Goal: Information Seeking & Learning: Learn about a topic

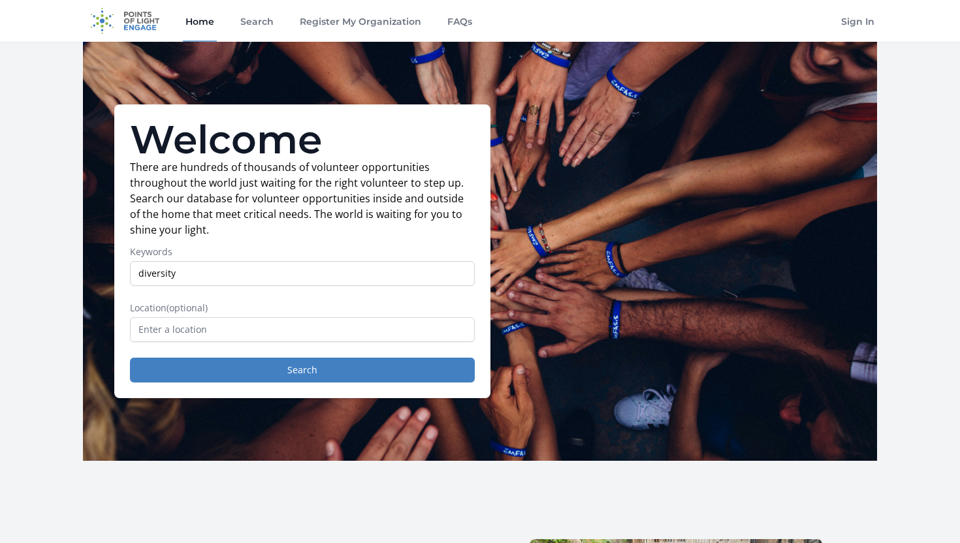
type input "diversity"
click at [204, 326] on input "text" at bounding box center [302, 329] width 345 height 25
click at [204, 374] on button "Search" at bounding box center [302, 370] width 345 height 25
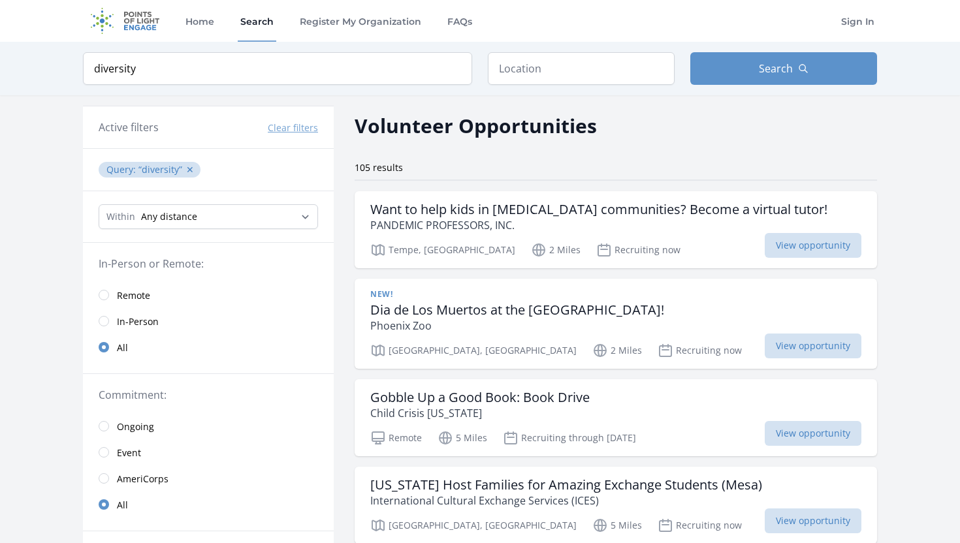
click at [138, 295] on span "Remote" at bounding box center [133, 295] width 33 height 13
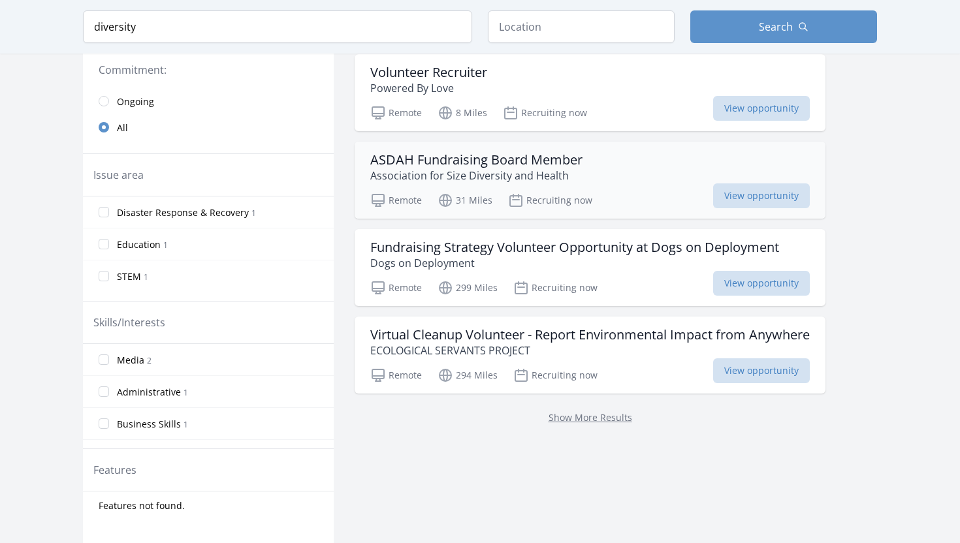
scroll to position [343, 0]
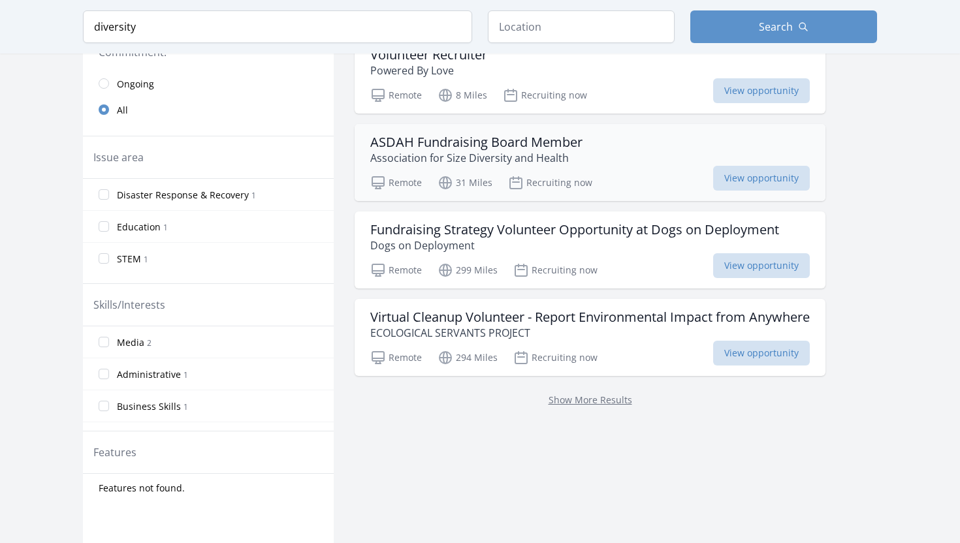
click at [520, 160] on p "Association for Size Diversity and Health" at bounding box center [476, 158] width 212 height 16
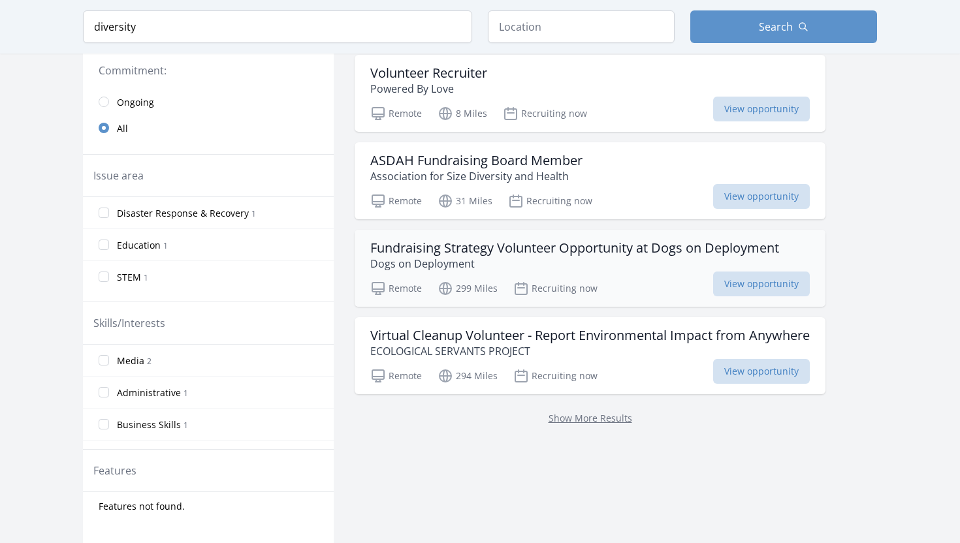
scroll to position [311, 0]
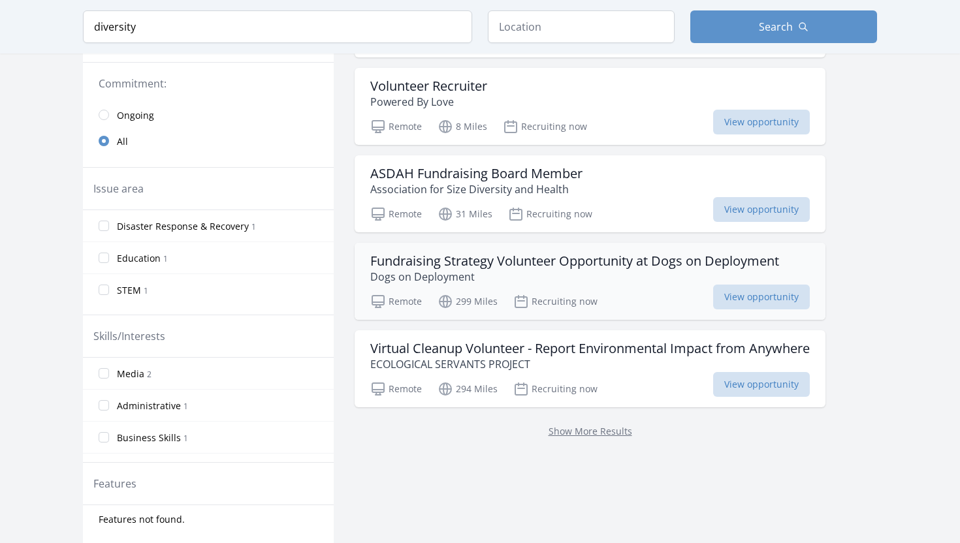
click at [521, 268] on h3 "Fundraising Strategy Volunteer Opportunity at Dogs on Deployment" at bounding box center [574, 261] width 409 height 16
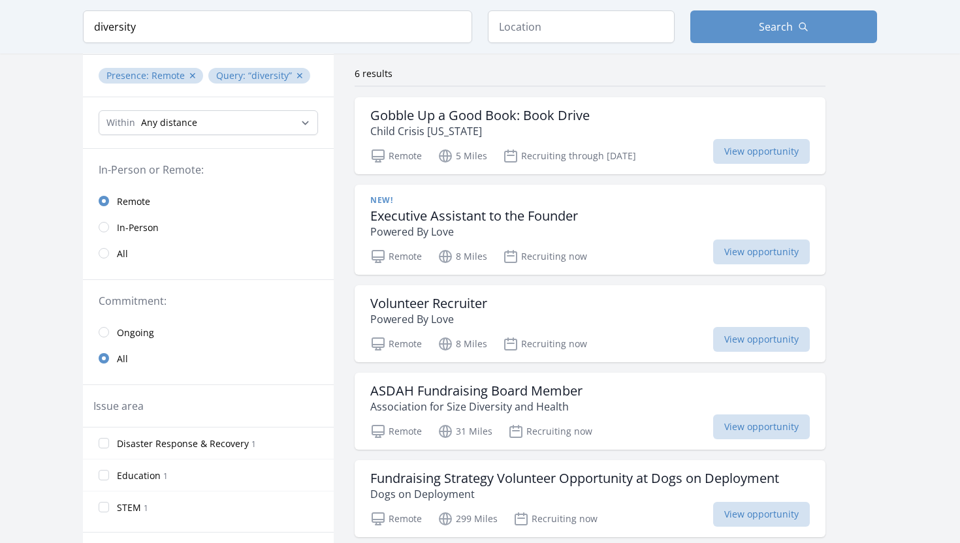
scroll to position [89, 0]
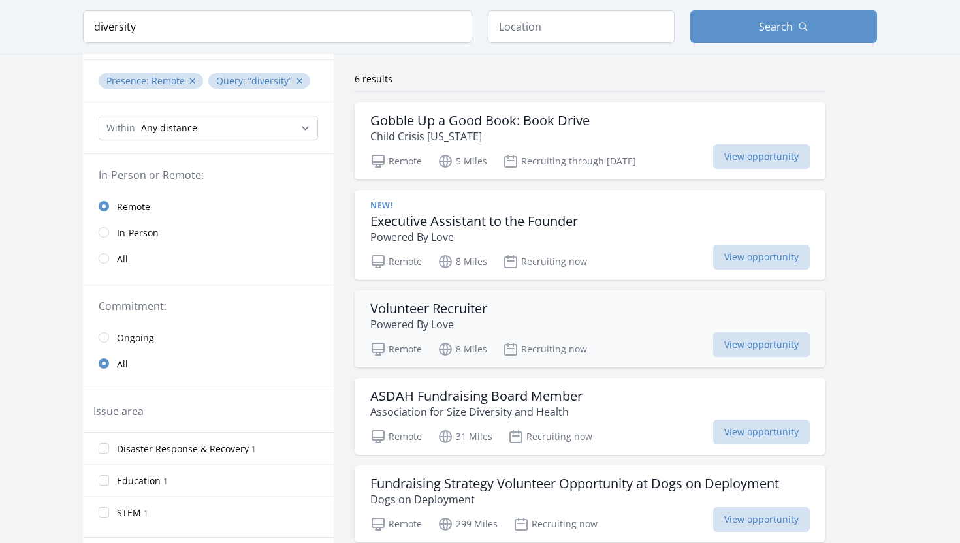
click at [432, 307] on h3 "Volunteer Recruiter" at bounding box center [428, 309] width 117 height 16
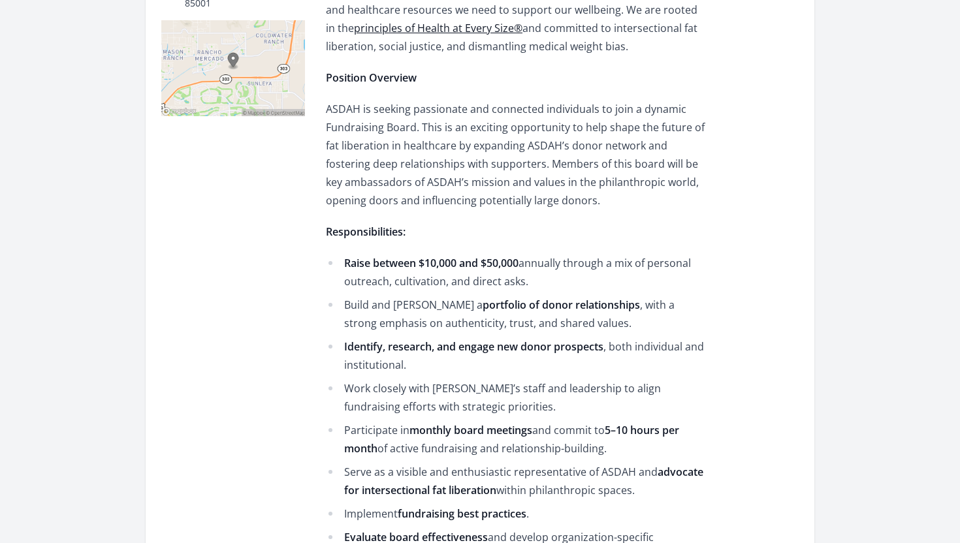
scroll to position [342, 0]
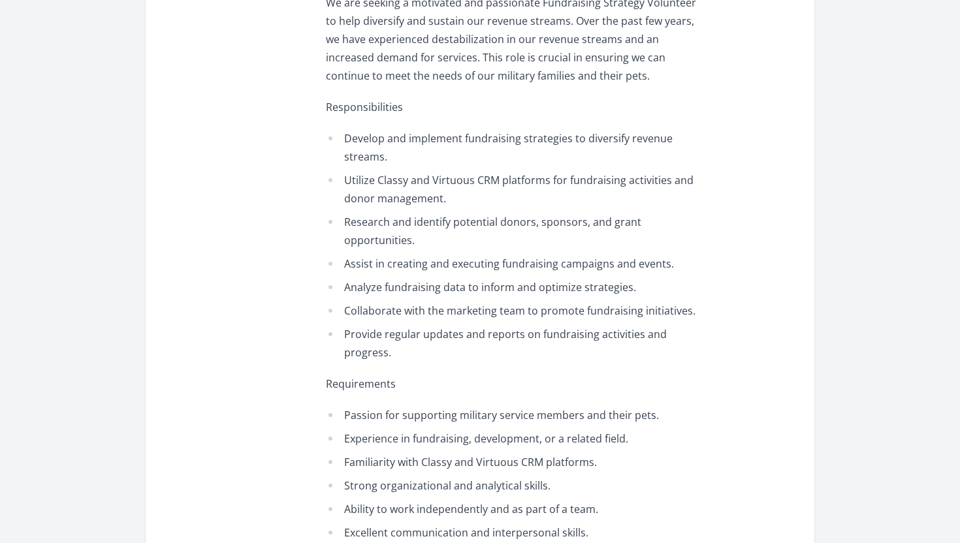
scroll to position [964, 0]
